Goal: Task Accomplishment & Management: Use online tool/utility

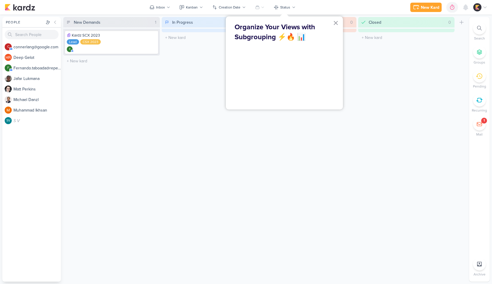
click at [482, 6] on div at bounding box center [480, 7] width 14 height 8
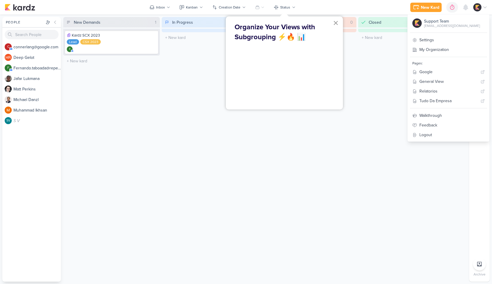
click at [335, 24] on button "×" at bounding box center [336, 22] width 6 height 9
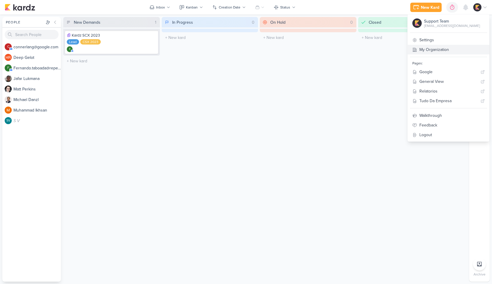
click at [453, 50] on link "My Organization" at bounding box center [448, 50] width 82 height 10
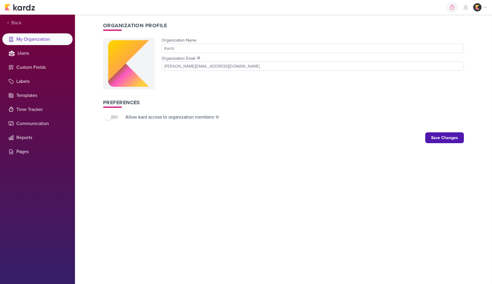
click at [36, 45] on ul "My Organization Users Custom Fields Labels Templates Time Tracker Communication…" at bounding box center [37, 95] width 75 height 124
click at [36, 55] on li "Users" at bounding box center [37, 53] width 70 height 12
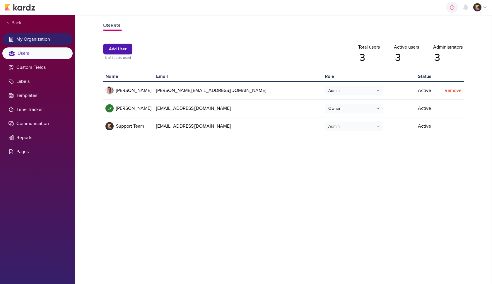
click at [42, 39] on li "My Organization" at bounding box center [37, 39] width 70 height 12
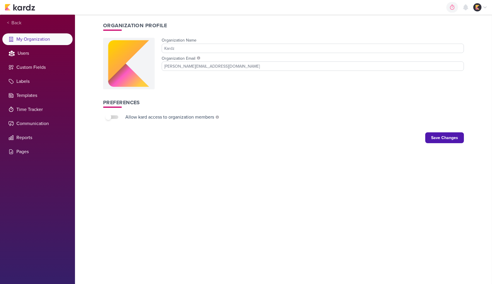
click at [25, 4] on img at bounding box center [20, 7] width 30 height 7
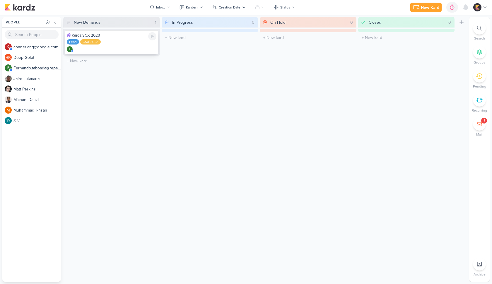
click at [114, 45] on div "Kardz SCX 2023 Lead CSX 2023 F" at bounding box center [111, 41] width 93 height 23
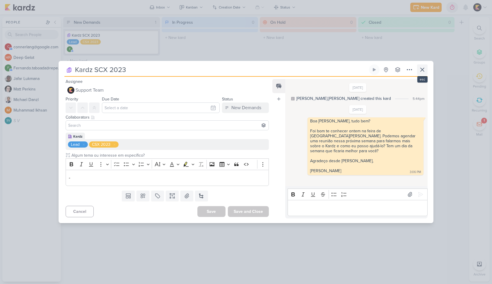
click at [424, 69] on icon at bounding box center [422, 69] width 7 height 7
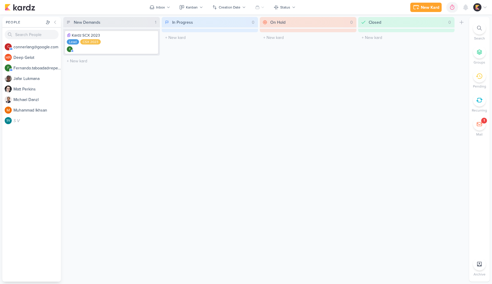
click at [484, 125] on div "1" at bounding box center [479, 124] width 13 height 13
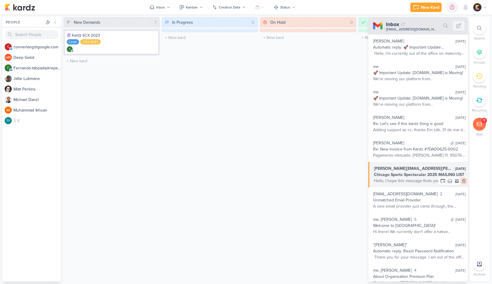
click at [461, 181] on icon at bounding box center [463, 181] width 5 height 5
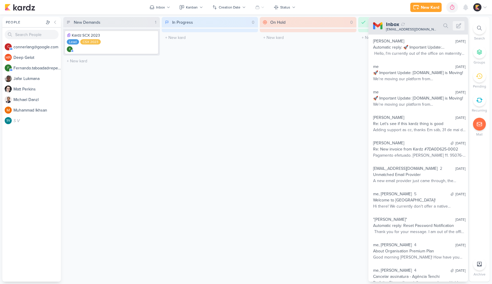
click at [356, 150] on div "On Hold 0 Move Left Move Right Delete The kard title must be shorter than 100 c…" at bounding box center [308, 149] width 97 height 265
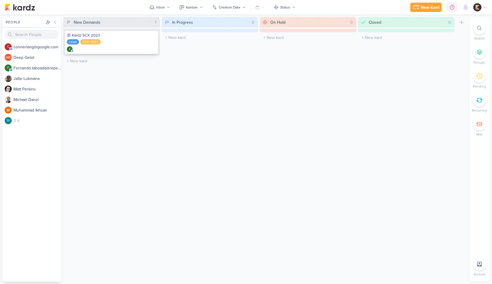
click at [132, 49] on div "F" at bounding box center [112, 49] width 90 height 6
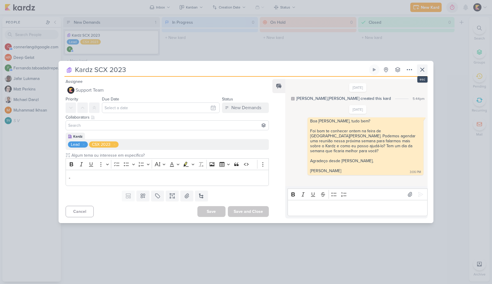
click at [423, 67] on icon at bounding box center [422, 69] width 7 height 7
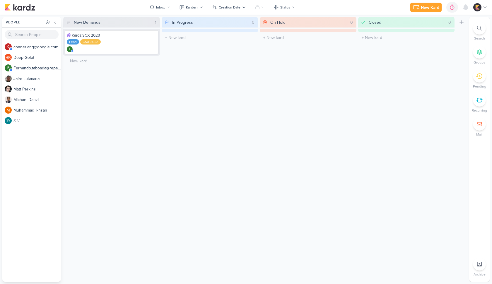
click at [479, 6] on img at bounding box center [477, 7] width 8 height 8
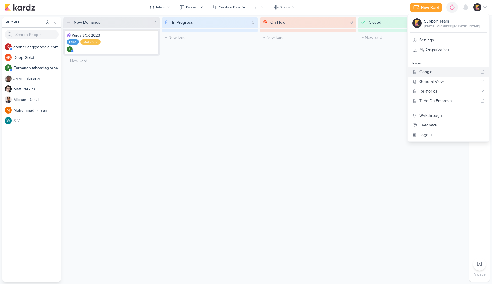
click at [457, 73] on div "Google" at bounding box center [448, 72] width 59 height 6
click at [467, 49] on link "My Organization" at bounding box center [448, 50] width 82 height 10
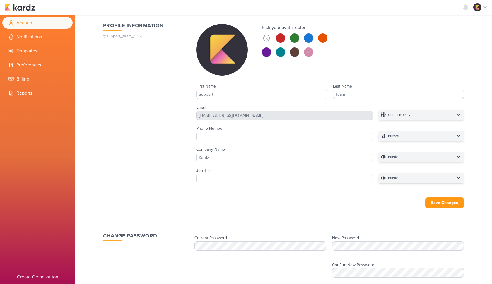
click at [26, 11] on div "Notifications Center unread only" at bounding box center [246, 7] width 482 height 15
click at [21, 11] on img at bounding box center [20, 7] width 30 height 7
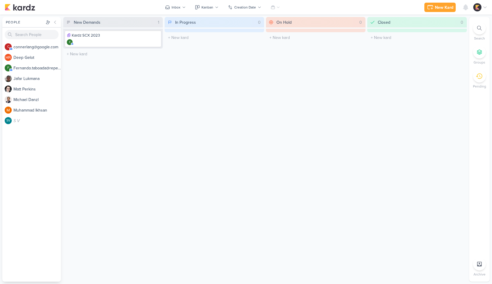
click at [486, 10] on div at bounding box center [480, 7] width 14 height 8
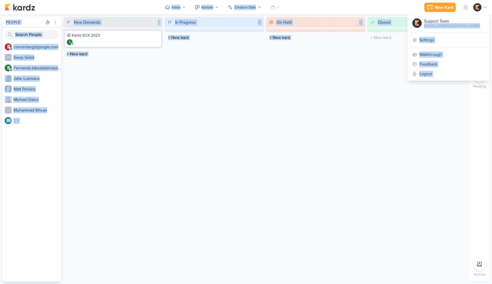
drag, startPoint x: 448, startPoint y: 26, endPoint x: 491, endPoint y: 27, distance: 43.3
click at [491, 27] on body "1.99.0 [GEOGRAPHIC_DATA] Ctrl + k Notifications Center unread only" at bounding box center [246, 142] width 492 height 284
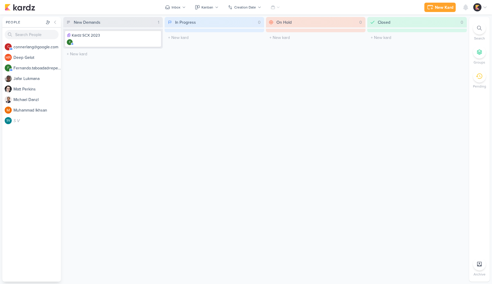
click at [480, 10] on div at bounding box center [480, 7] width 14 height 8
click at [458, 26] on div "[EMAIL_ADDRESS][DOMAIN_NAME]" at bounding box center [452, 25] width 56 height 5
copy div "[EMAIL_ADDRESS][DOMAIN_NAME]"
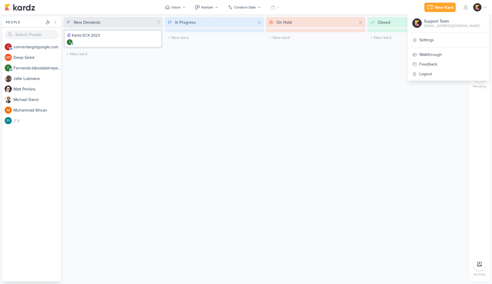
click at [375, 73] on div "Closed 0 The kard title must be shorter than 100 characters" at bounding box center [417, 149] width 100 height 265
click at [119, 44] on div "F" at bounding box center [113, 42] width 92 height 6
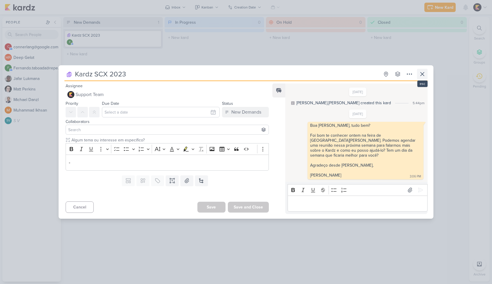
click at [420, 76] on icon at bounding box center [422, 74] width 7 height 7
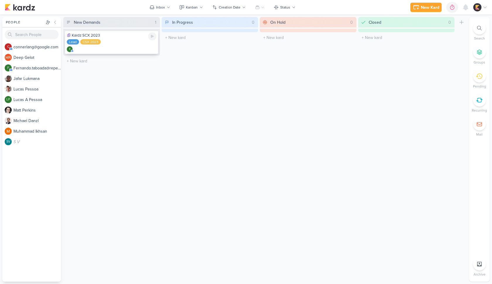
click at [104, 41] on div "Lead CSX 2023" at bounding box center [112, 42] width 90 height 6
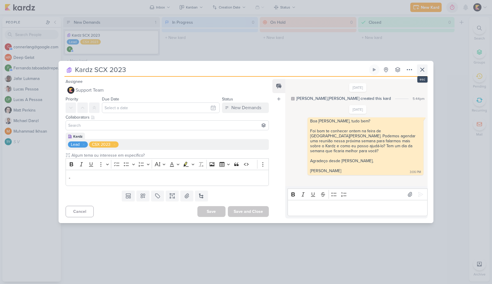
click at [423, 70] on icon at bounding box center [422, 70] width 4 height 4
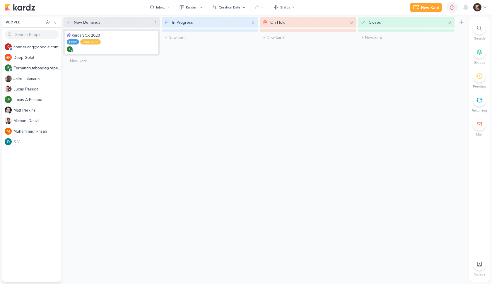
click at [481, 6] on div at bounding box center [480, 7] width 14 height 8
click at [478, 126] on icon at bounding box center [479, 124] width 5 height 4
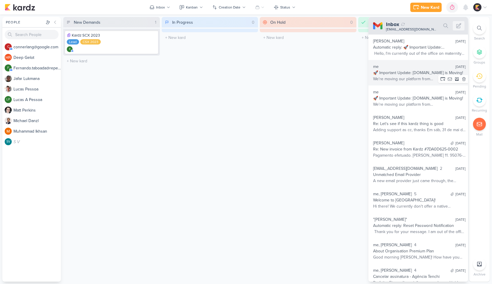
click at [421, 72] on div "🚀 Important Update: Kardz.app is Moving!" at bounding box center [419, 73] width 92 height 6
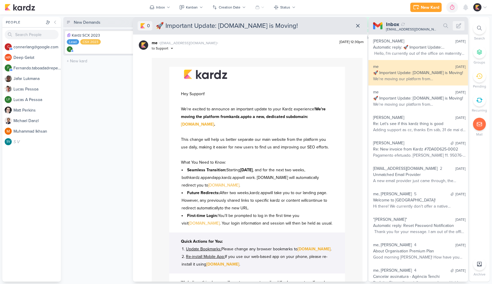
click at [109, 157] on div "New Demands 1 Move Left Move Right Delete Kardz SCX 2023 Lead CSX 2023" at bounding box center [111, 149] width 97 height 265
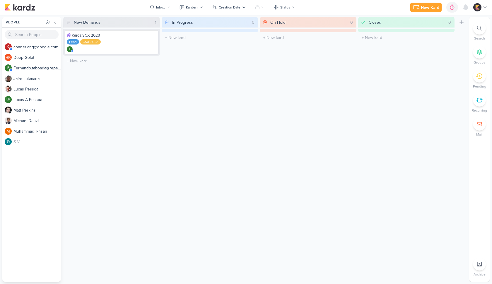
click at [484, 11] on div at bounding box center [480, 7] width 14 height 8
click at [363, 85] on div "Closed 0 Move Left Move Right [GEOGRAPHIC_DATA] The kard title must be shorter …" at bounding box center [406, 149] width 97 height 265
click at [482, 7] on div at bounding box center [480, 7] width 14 height 8
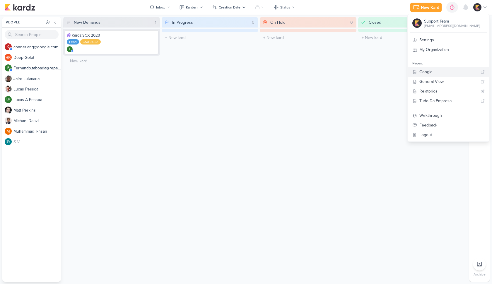
click at [455, 75] on link "Google" at bounding box center [448, 72] width 82 height 10
click at [405, 66] on div "Closed 0 Move Left Move Right [GEOGRAPHIC_DATA] The kard title must be shorter …" at bounding box center [406, 149] width 97 height 265
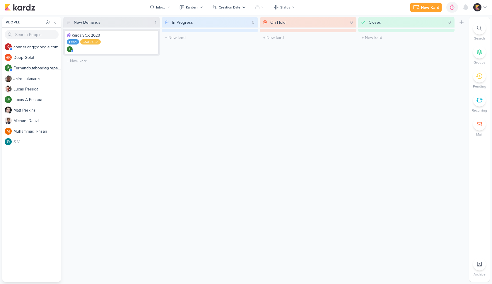
click at [163, 12] on div "New Kard Ctrl + k 0h0m Not tracking... [DATE] 0h0m Week 0h0m Month 0h0m No Sess…" at bounding box center [246, 7] width 482 height 15
click at [159, 8] on div "Inbox" at bounding box center [160, 7] width 9 height 5
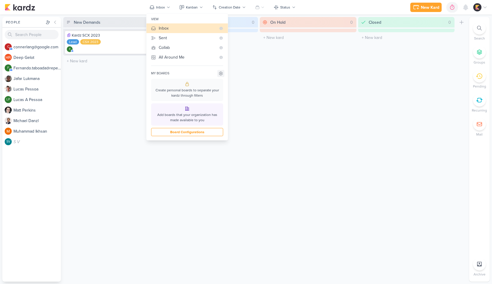
click at [220, 71] on icon at bounding box center [220, 73] width 5 height 5
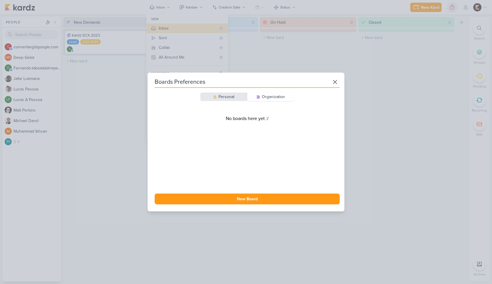
click at [263, 90] on div "Boards Preferences Personal Organization No boards here yet :/ New Board" at bounding box center [246, 142] width 197 height 139
click at [264, 96] on div "Organization" at bounding box center [273, 97] width 23 height 6
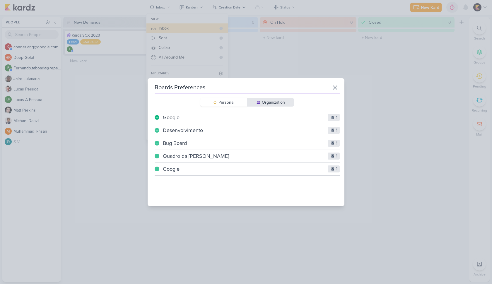
click at [158, 118] on icon at bounding box center [157, 118] width 4 height 4
click at [157, 129] on icon at bounding box center [157, 131] width 4 height 4
click at [291, 54] on div "Boards Preferences Personal Organization Google 1 Desenvolvimento 1" at bounding box center [246, 142] width 492 height 284
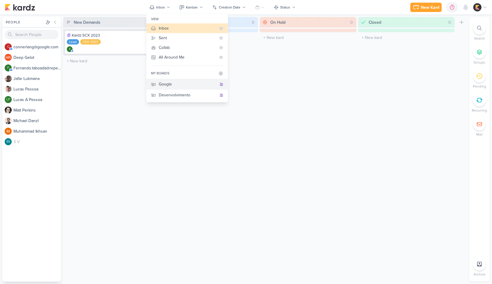
click at [181, 88] on button "Google" at bounding box center [186, 84] width 81 height 11
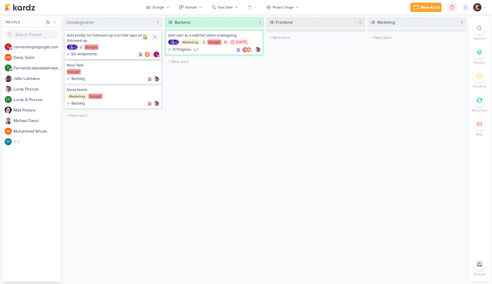
click at [129, 47] on div "Dev 2 Google" at bounding box center [113, 47] width 92 height 6
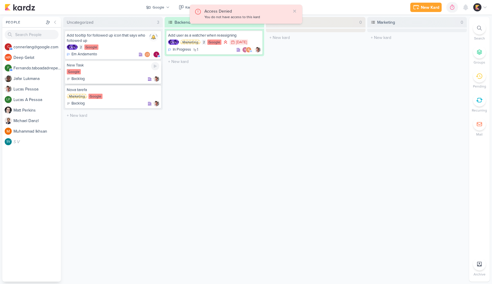
click at [131, 72] on div "Google" at bounding box center [113, 72] width 92 height 6
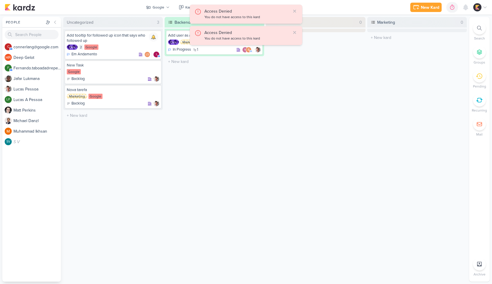
click at [479, 9] on img at bounding box center [477, 7] width 8 height 8
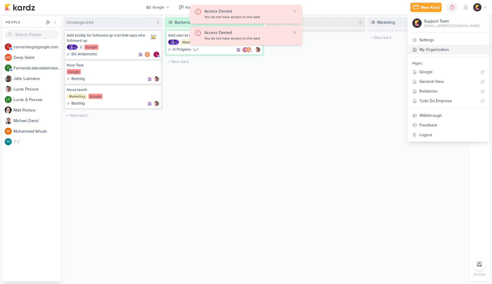
click at [454, 48] on link "My Organization" at bounding box center [448, 50] width 82 height 10
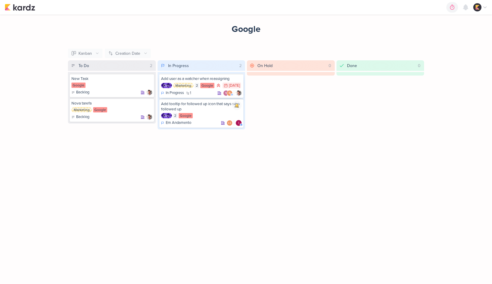
click at [198, 89] on div "Dev Marketing 2 Google 1/17 [DATE]" at bounding box center [201, 86] width 81 height 6
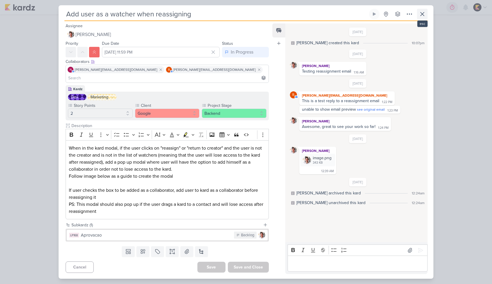
click at [422, 18] on icon at bounding box center [422, 14] width 7 height 7
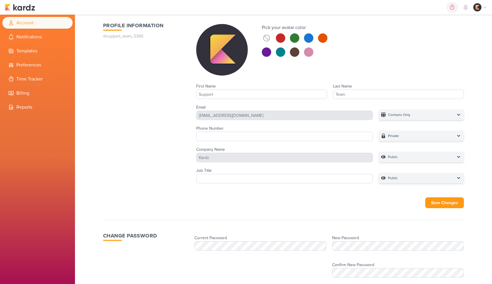
click at [18, 10] on img at bounding box center [20, 7] width 30 height 7
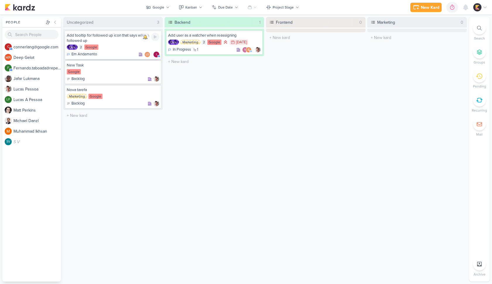
click at [133, 52] on div "Em Andamento LS i" at bounding box center [113, 55] width 92 height 6
click at [162, 6] on div "Google" at bounding box center [159, 7] width 12 height 5
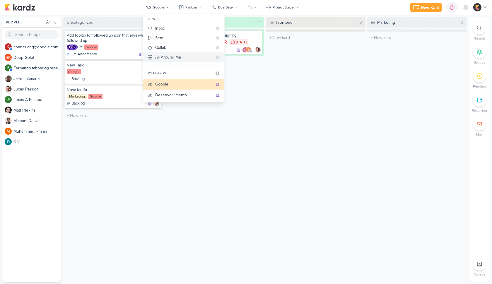
click at [164, 57] on div "All Around Me" at bounding box center [183, 57] width 57 height 6
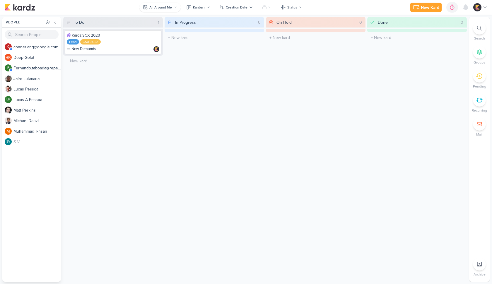
click at [155, 9] on div "All Around Me" at bounding box center [160, 7] width 23 height 5
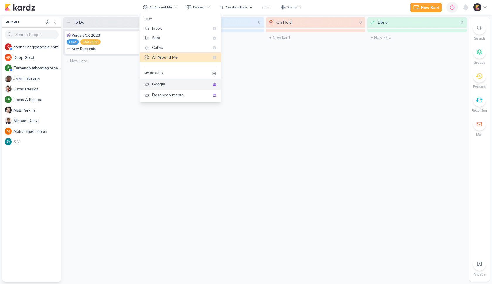
click at [158, 89] on button "Google" at bounding box center [180, 84] width 81 height 11
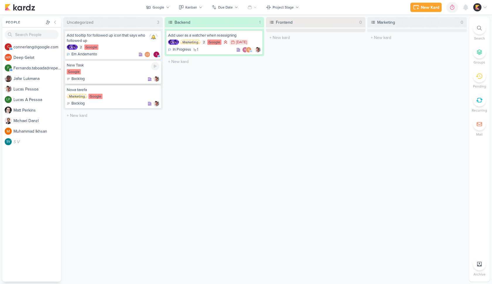
click at [104, 70] on div "Google" at bounding box center [113, 72] width 92 height 6
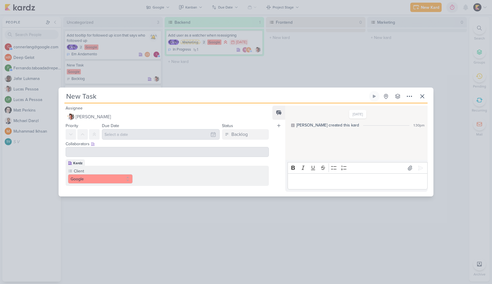
click at [110, 65] on div "New Task Created by [PERSON_NAME]" at bounding box center [246, 142] width 492 height 284
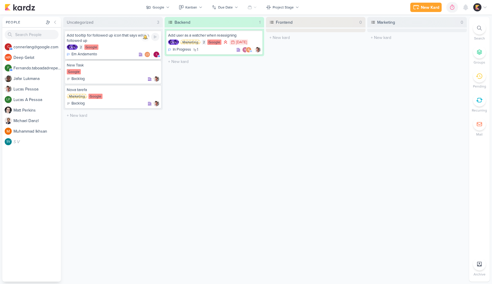
click at [115, 40] on div "Add tooltip for followed up icon that says who followed up" at bounding box center [113, 38] width 92 height 11
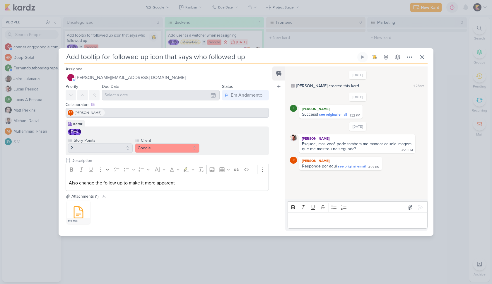
click at [218, 31] on div "Add tooltip for followed up icon that says who followed up 3 active follow ups" at bounding box center [246, 142] width 492 height 284
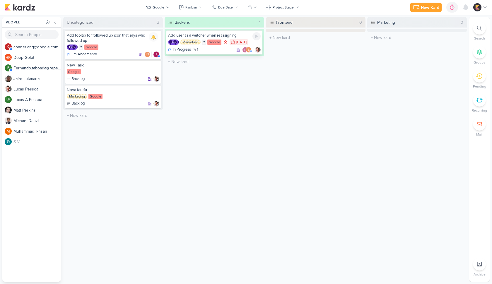
click at [210, 41] on div "Google" at bounding box center [214, 42] width 14 height 5
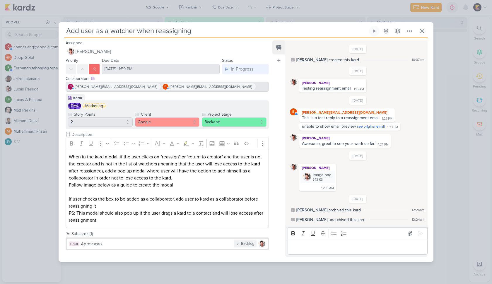
click at [368, 125] on span "see original email" at bounding box center [371, 126] width 28 height 4
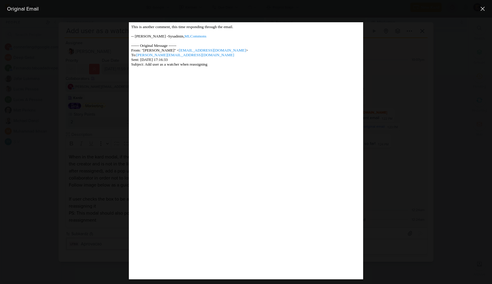
click at [390, 113] on div at bounding box center [246, 151] width 492 height 266
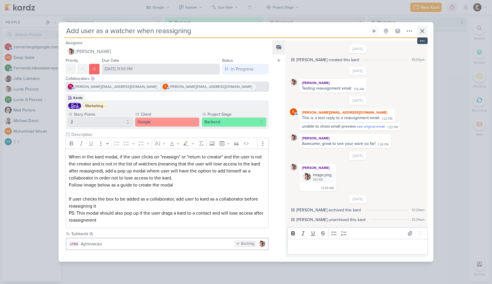
click at [420, 30] on icon at bounding box center [422, 31] width 7 height 7
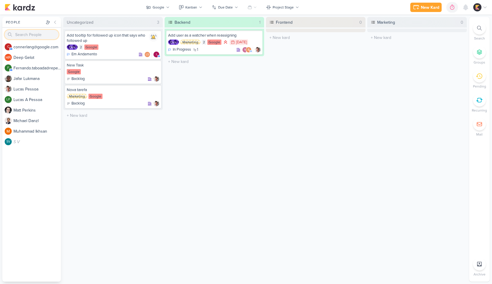
click at [49, 36] on input "search" at bounding box center [32, 34] width 54 height 9
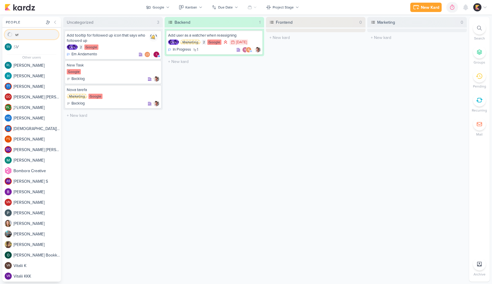
type input "v"
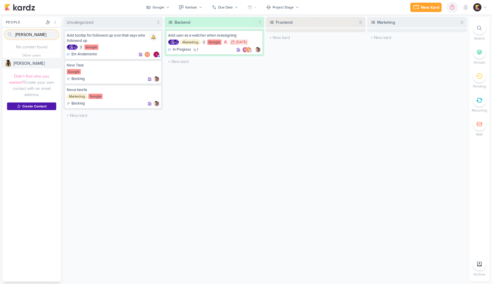
type input "[PERSON_NAME]"
click at [24, 64] on div "[PERSON_NAME]" at bounding box center [36, 63] width 47 height 6
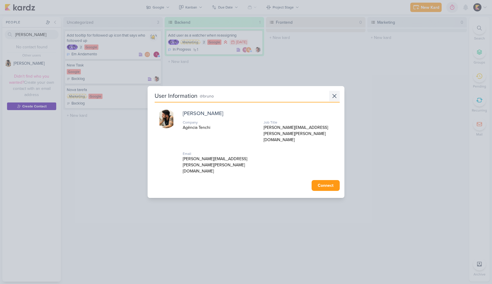
click at [334, 100] on icon at bounding box center [334, 95] width 7 height 7
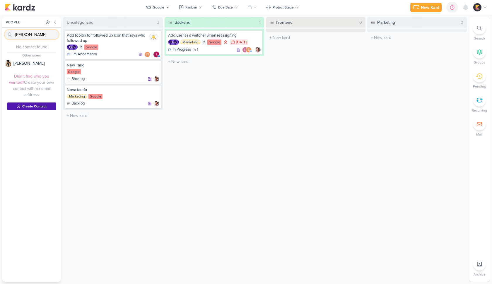
click at [53, 35] on input "[PERSON_NAME]" at bounding box center [32, 34] width 54 height 9
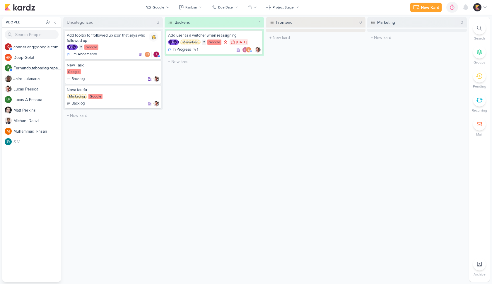
click at [158, 156] on div "Uncategorized 3 Add tooltip for followed up icon that says who followed up Dev …" at bounding box center [113, 149] width 100 height 265
